Goal: Information Seeking & Learning: Learn about a topic

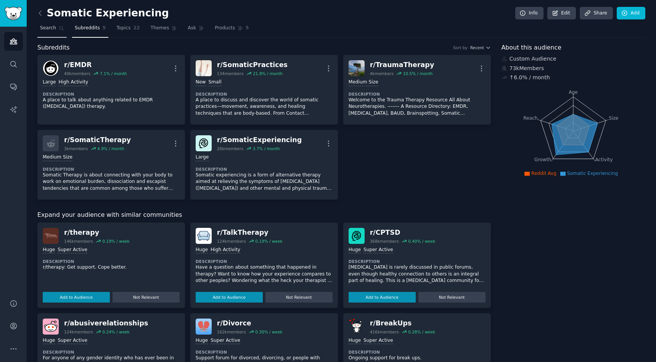
click at [50, 28] on span "Search" at bounding box center [48, 28] width 16 height 7
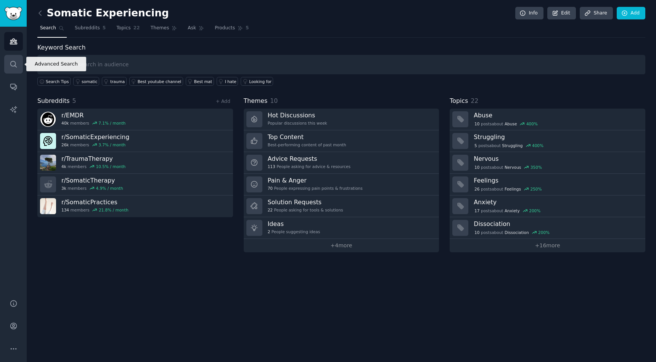
click at [14, 72] on link "Search" at bounding box center [13, 64] width 19 height 19
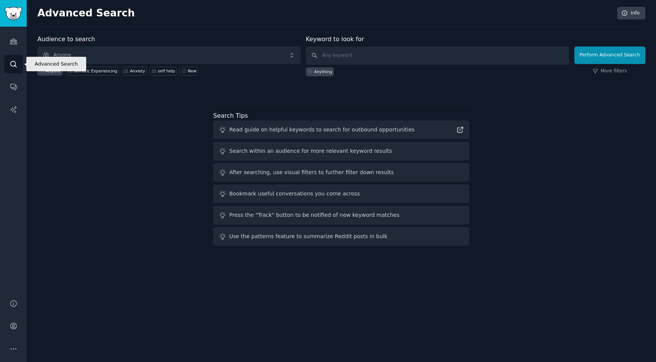
click at [11, 64] on icon "Sidebar" at bounding box center [14, 64] width 8 height 8
click at [14, 43] on icon "Sidebar" at bounding box center [13, 41] width 7 height 5
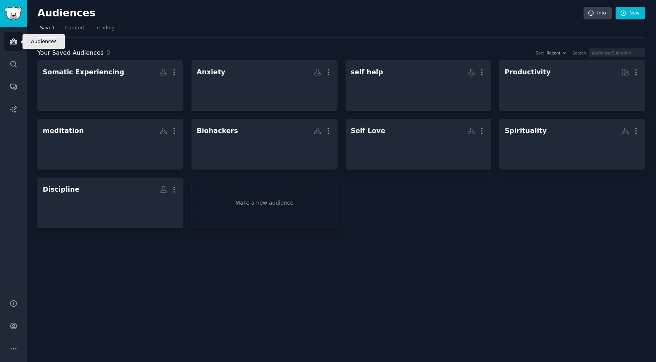
click at [14, 43] on icon "Sidebar" at bounding box center [13, 41] width 7 height 5
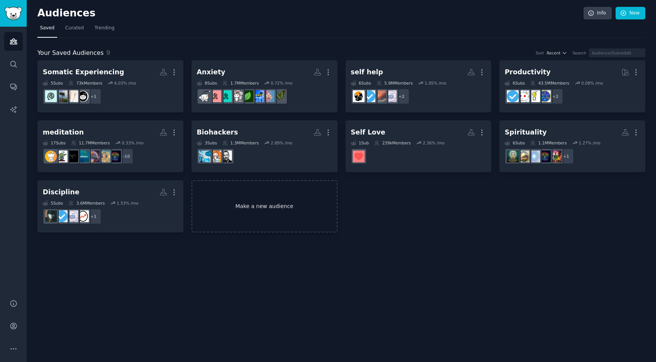
click at [234, 200] on link "Make a new audience" at bounding box center [265, 206] width 146 height 52
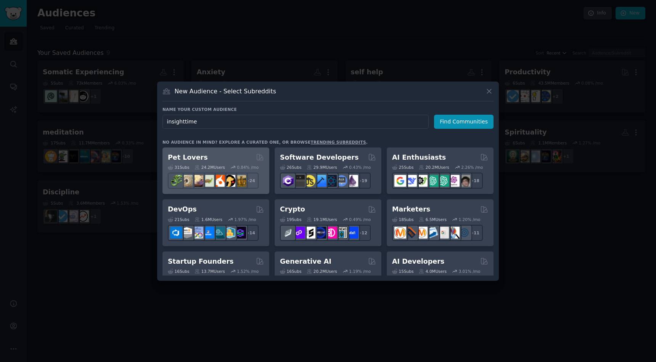
type input "insighttimer"
click button "Find Communities" at bounding box center [464, 122] width 60 height 14
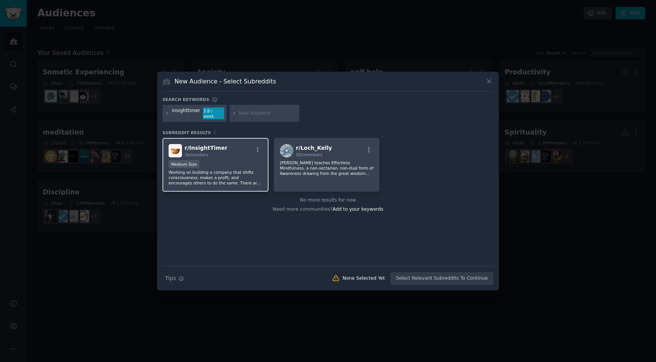
click at [222, 153] on div "r/ InsightTimer 1k members" at bounding box center [216, 150] width 94 height 13
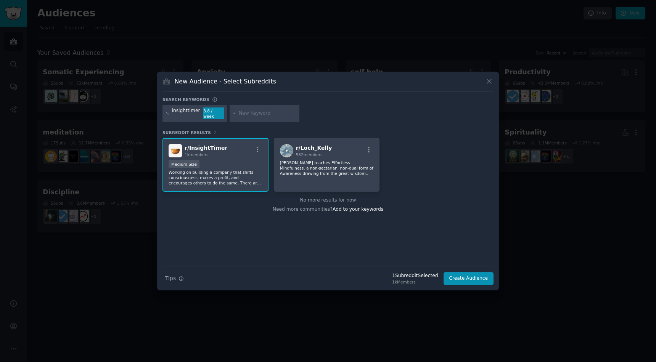
click at [222, 153] on div "r/ InsightTimer 1k members" at bounding box center [216, 150] width 94 height 13
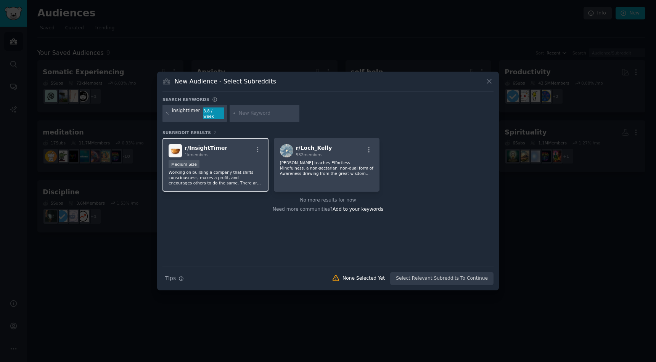
click at [222, 153] on div "r/ InsightTimer 1k members" at bounding box center [216, 150] width 94 height 13
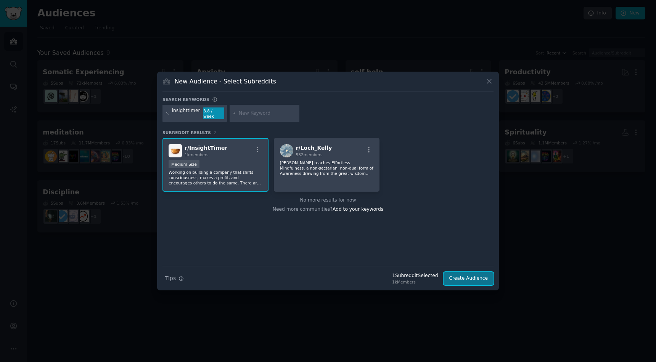
click at [462, 273] on button "Create Audience" at bounding box center [469, 278] width 50 height 13
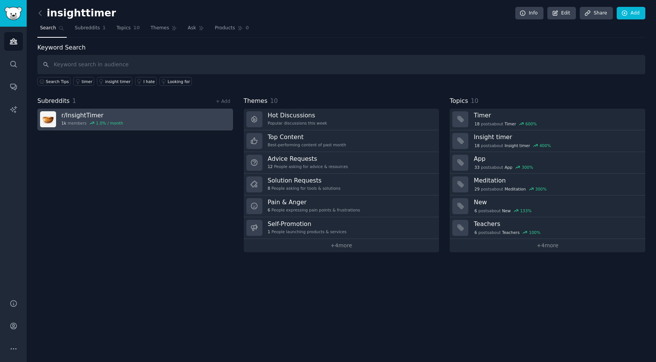
click at [77, 119] on h3 "r/ InsightTimer" at bounding box center [92, 115] width 62 height 8
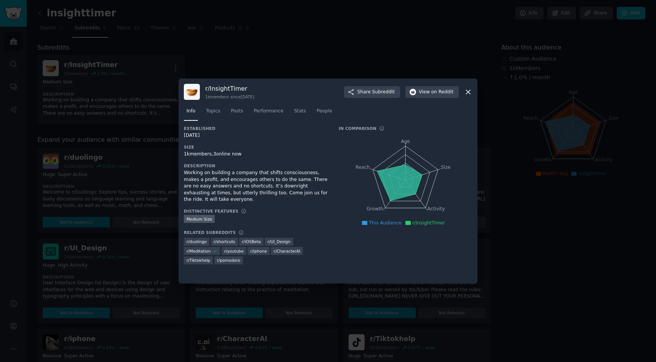
click at [229, 69] on div at bounding box center [328, 181] width 656 height 362
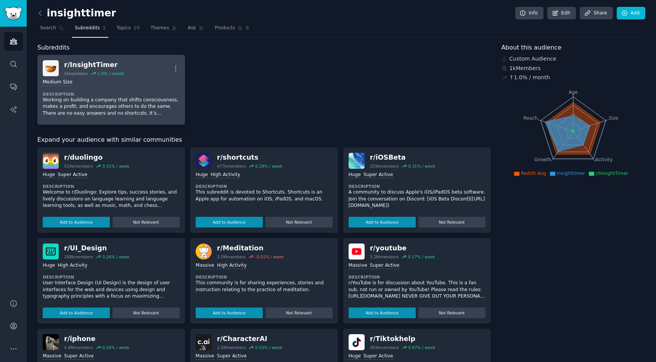
click at [115, 100] on p "Working on building a company that shifts consciousness, makes a profit, and en…" at bounding box center [111, 107] width 137 height 20
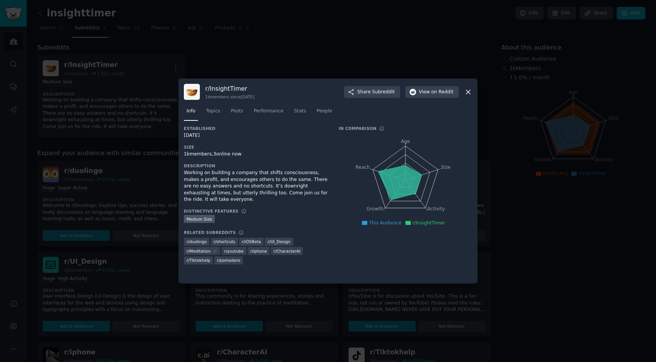
click at [224, 55] on div at bounding box center [328, 181] width 656 height 362
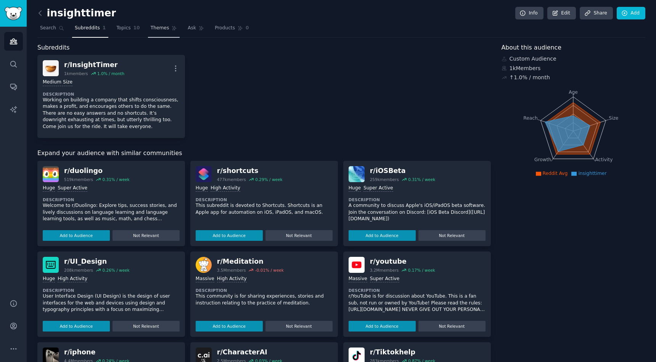
click at [155, 28] on span "Themes" at bounding box center [160, 28] width 19 height 7
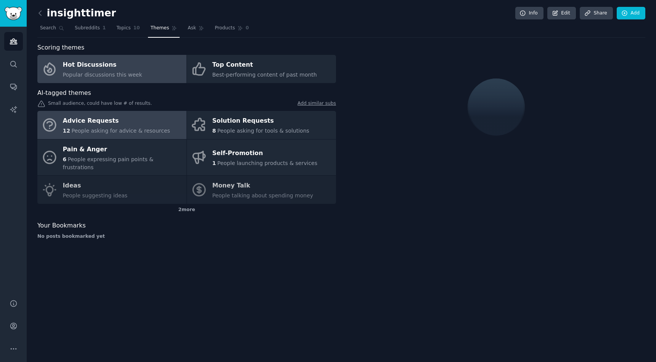
click at [148, 122] on div "Advice Requests" at bounding box center [116, 121] width 107 height 12
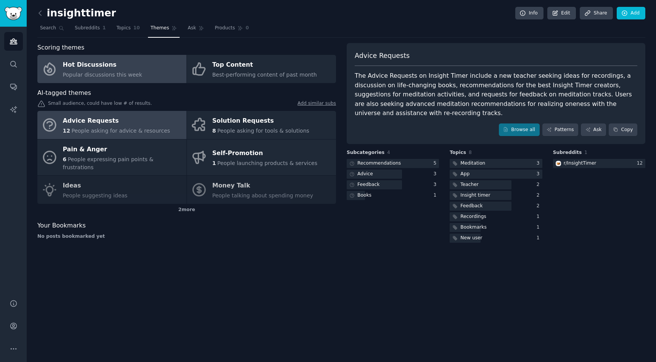
click at [107, 71] on div "Popular discussions this week" at bounding box center [102, 75] width 79 height 8
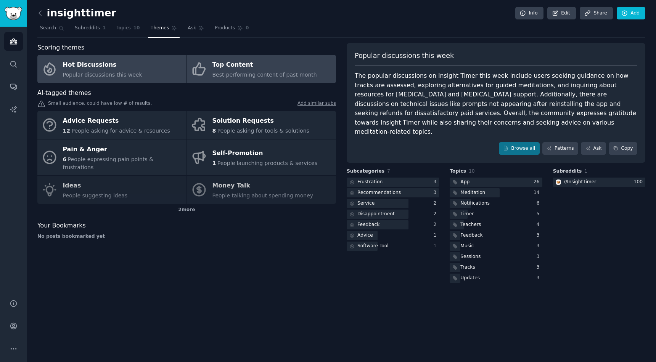
click at [222, 70] on div "Top Content" at bounding box center [265, 65] width 105 height 12
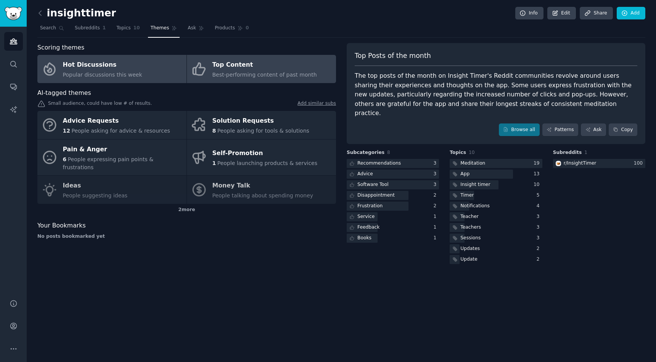
click at [133, 68] on div "Hot Discussions" at bounding box center [102, 65] width 79 height 12
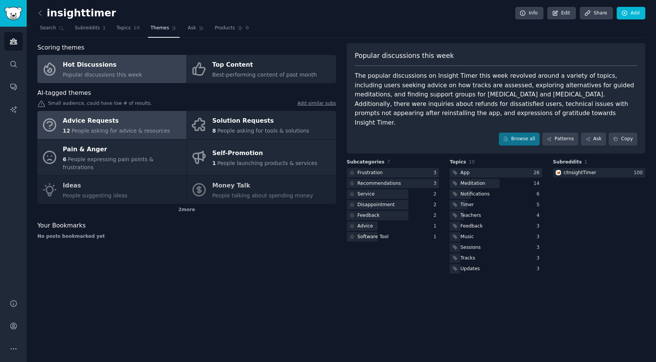
click at [127, 122] on div "Advice Requests" at bounding box center [116, 121] width 107 height 12
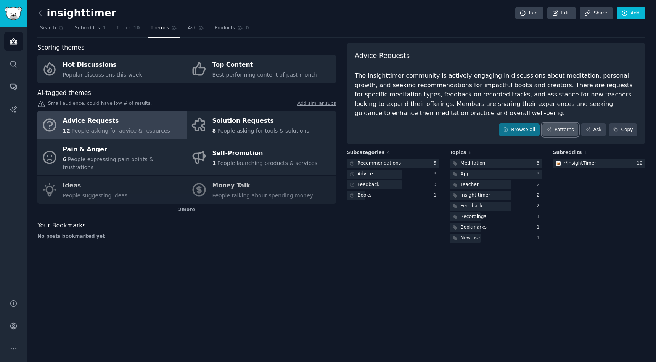
click at [563, 131] on link "Patterns" at bounding box center [561, 130] width 36 height 13
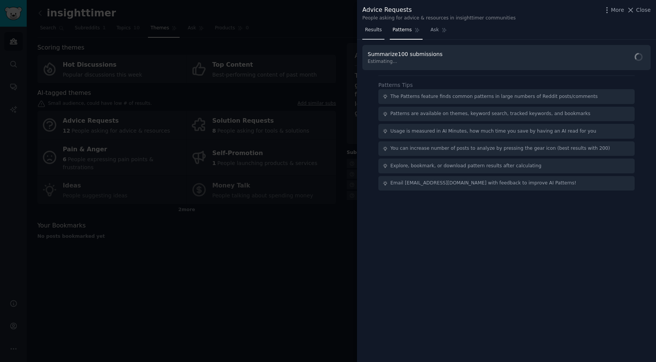
click at [375, 31] on span "Results" at bounding box center [373, 30] width 17 height 7
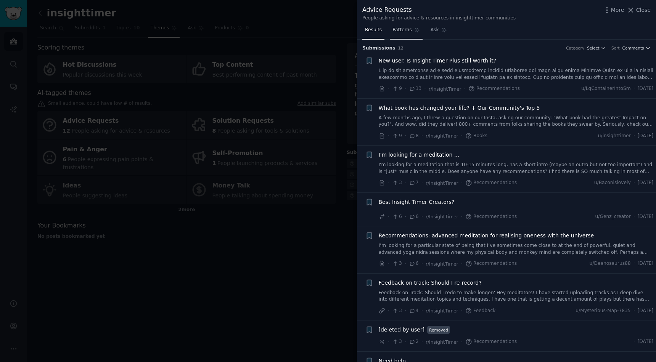
click at [399, 31] on span "Patterns" at bounding box center [402, 30] width 19 height 7
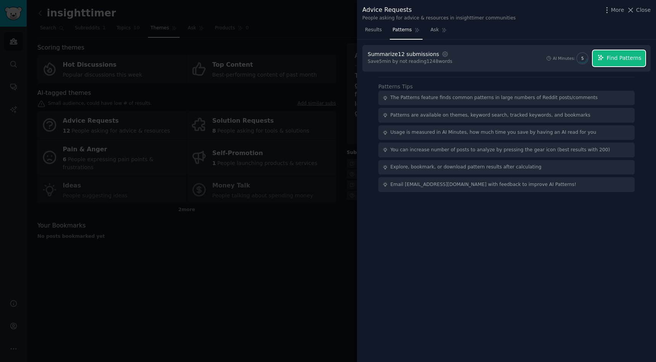
click at [610, 63] on button "Find Patterns" at bounding box center [619, 58] width 53 height 16
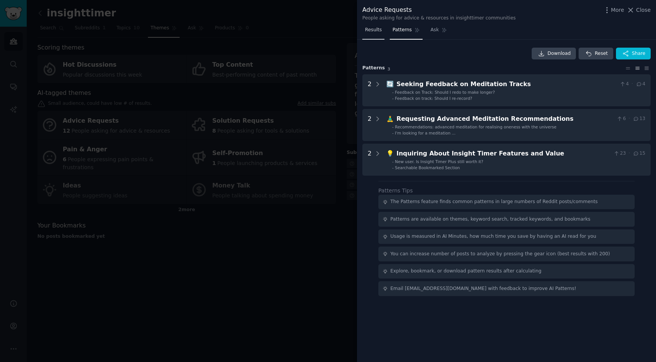
click at [375, 31] on span "Results" at bounding box center [373, 30] width 17 height 7
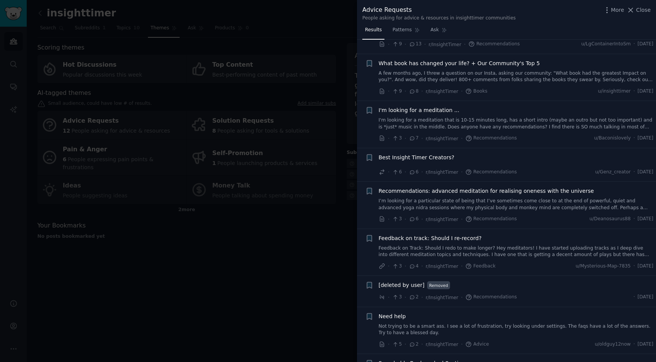
scroll to position [45, 0]
click at [414, 114] on div "I'm looking for a meditation ... I'm looking for a meditation that is 10-15 min…" at bounding box center [516, 118] width 275 height 24
click at [415, 122] on link "I'm looking for a meditation that is 10-15 minutes long, has a short intro (may…" at bounding box center [516, 123] width 275 height 13
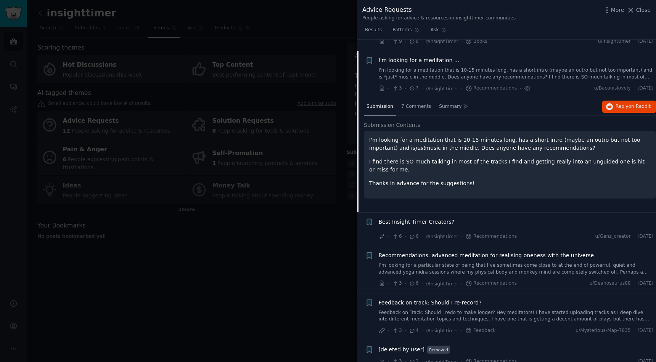
scroll to position [106, 0]
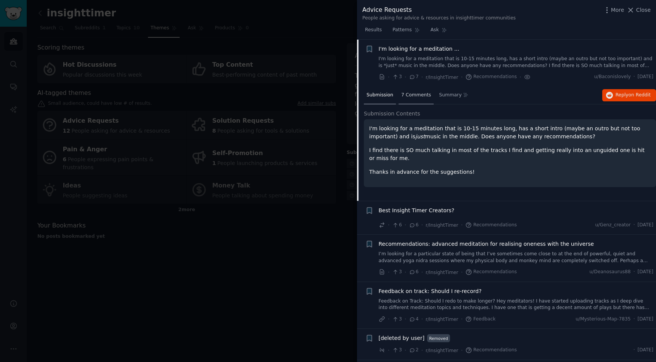
click at [414, 98] on span "7 Comments" at bounding box center [416, 95] width 30 height 7
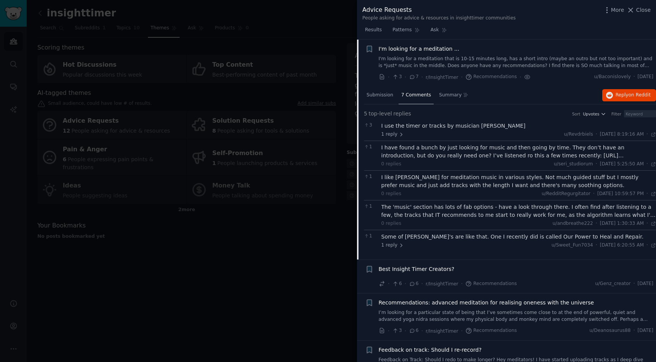
click at [606, 57] on link "I'm looking for a meditation that is 10-15 minutes long, has a short intro (may…" at bounding box center [516, 62] width 275 height 13
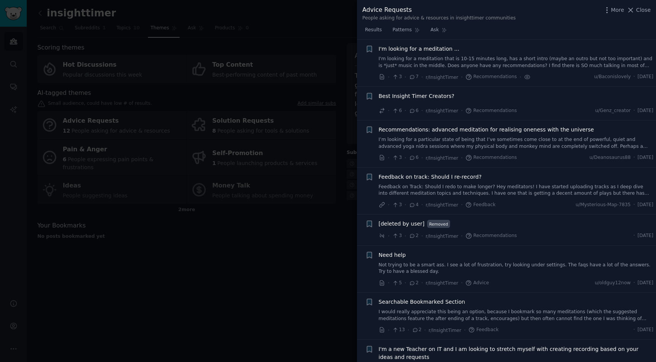
click at [606, 57] on link "I'm looking for a meditation that is 10-15 minutes long, has a short intro (may…" at bounding box center [516, 62] width 275 height 13
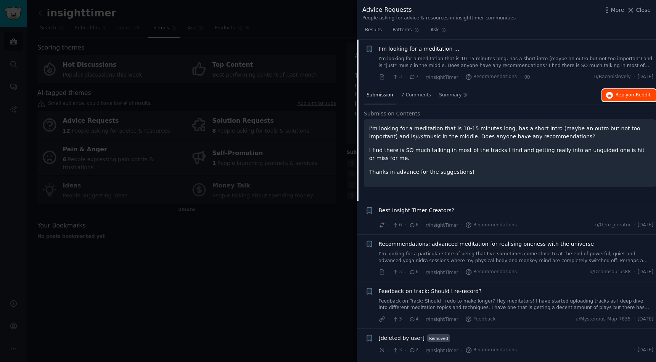
click at [624, 95] on span "Reply on Reddit" at bounding box center [633, 95] width 35 height 7
click at [441, 212] on span "Best Insight Timer Creators?" at bounding box center [417, 211] width 76 height 8
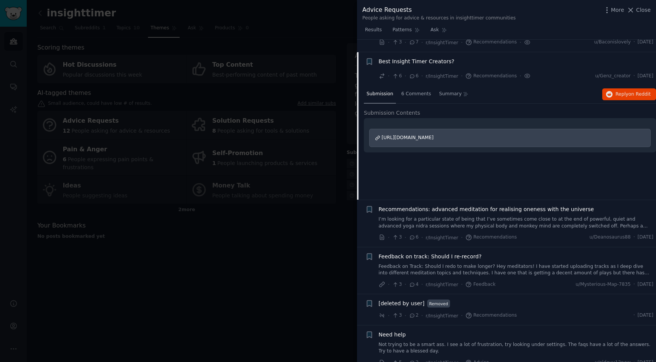
scroll to position [153, 0]
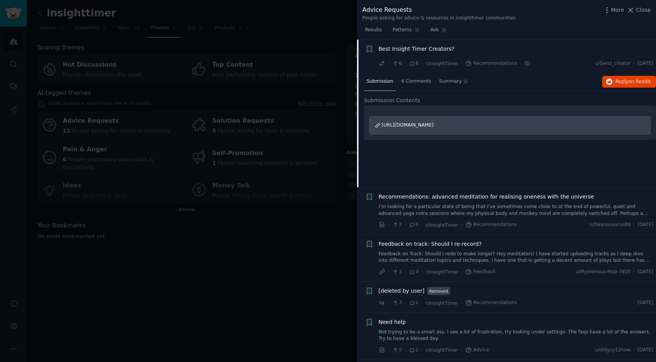
click at [421, 125] on span "[URL][DOMAIN_NAME]" at bounding box center [408, 124] width 52 height 5
